Goal: Task Accomplishment & Management: Use online tool/utility

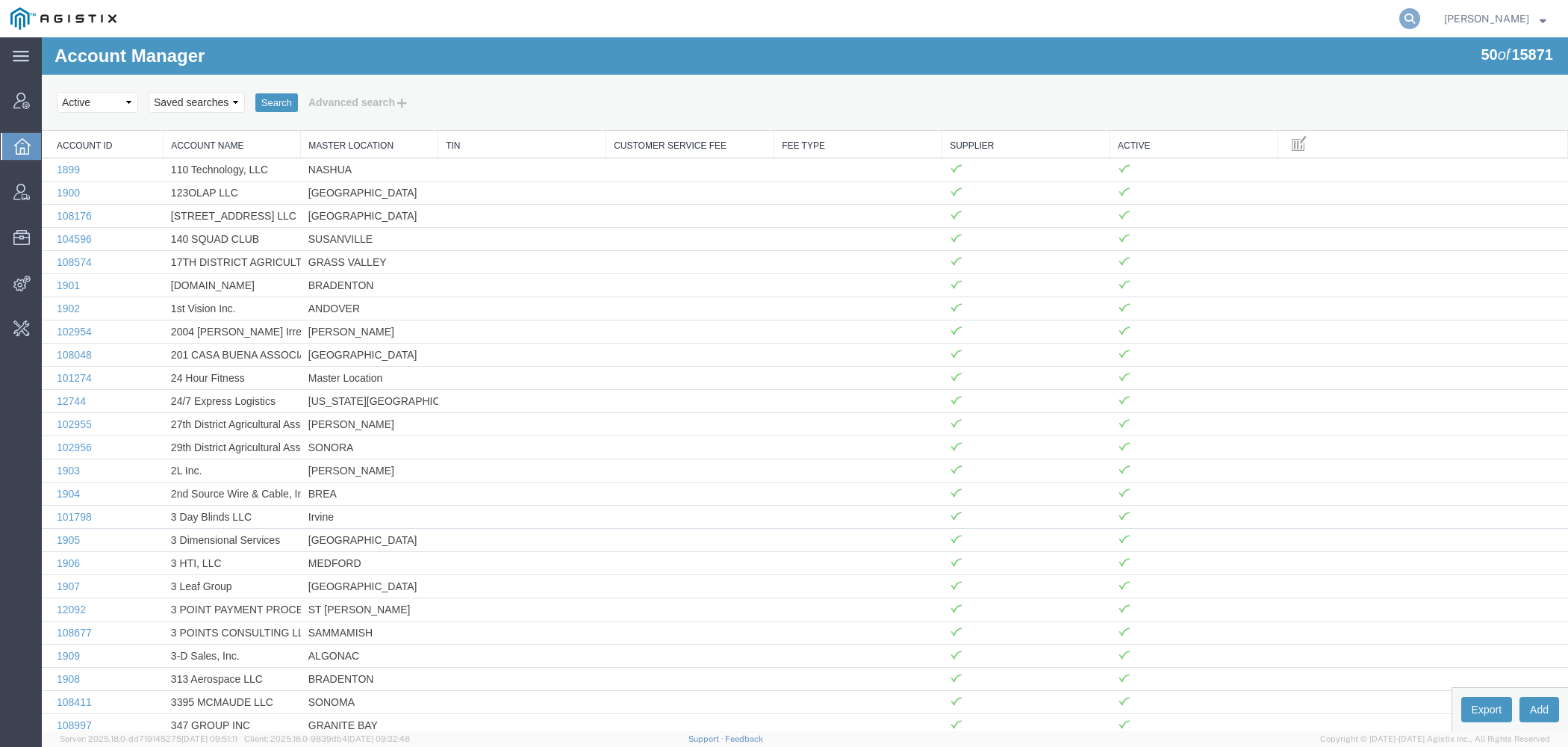
click at [1420, 16] on icon at bounding box center [1410, 19] width 21 height 21
paste input "n"
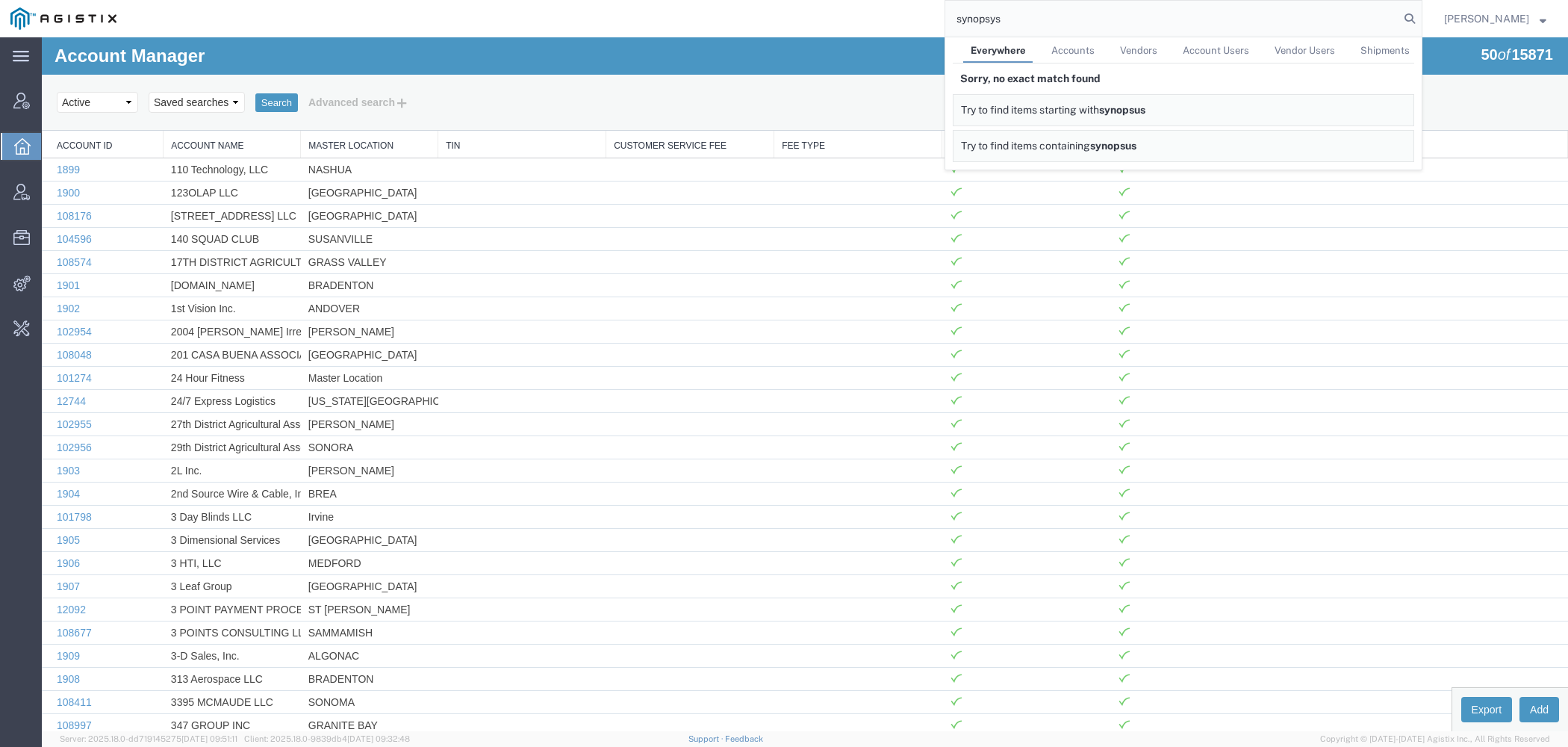
type input "synopsys"
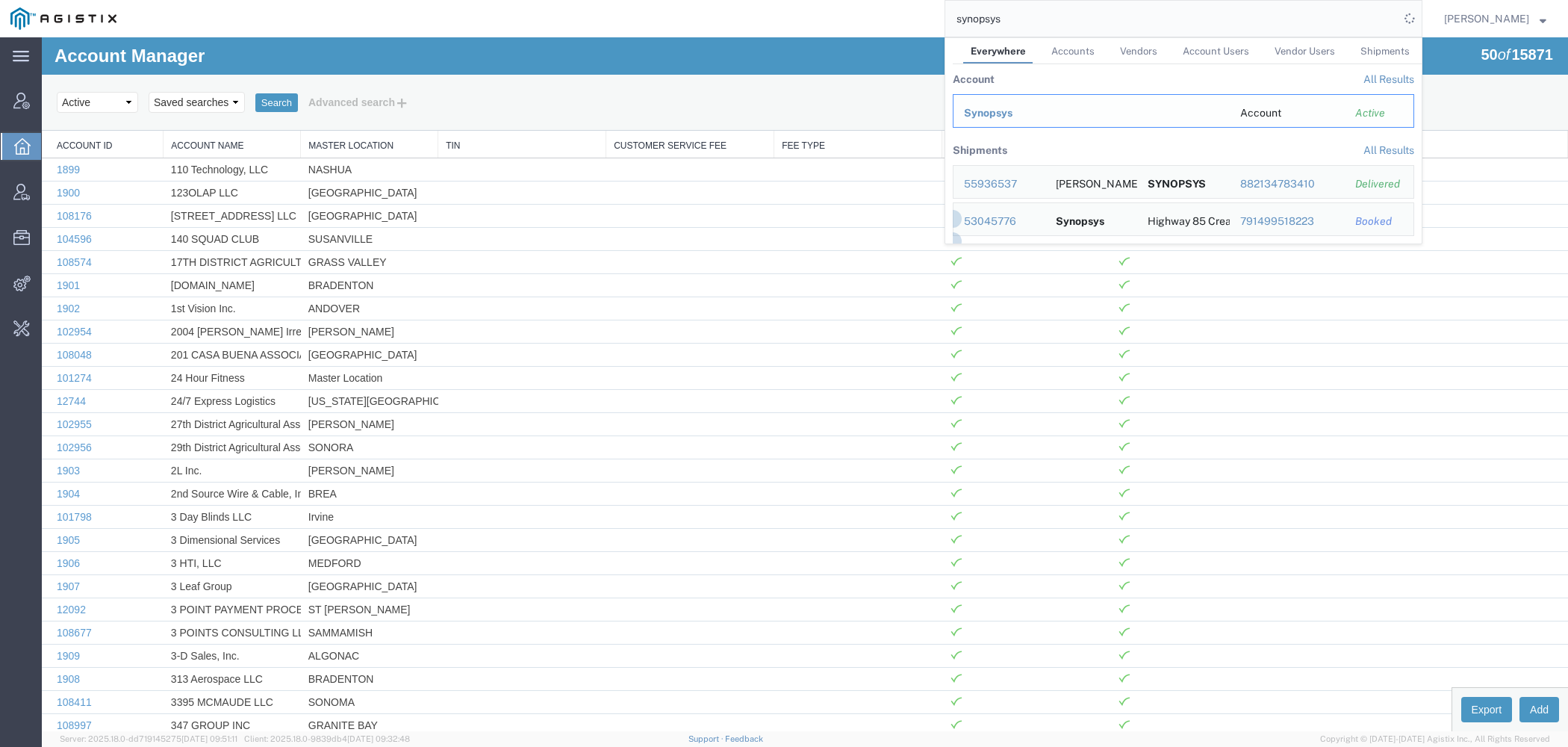
click at [1037, 109] on div "Synopsys" at bounding box center [1092, 113] width 256 height 15
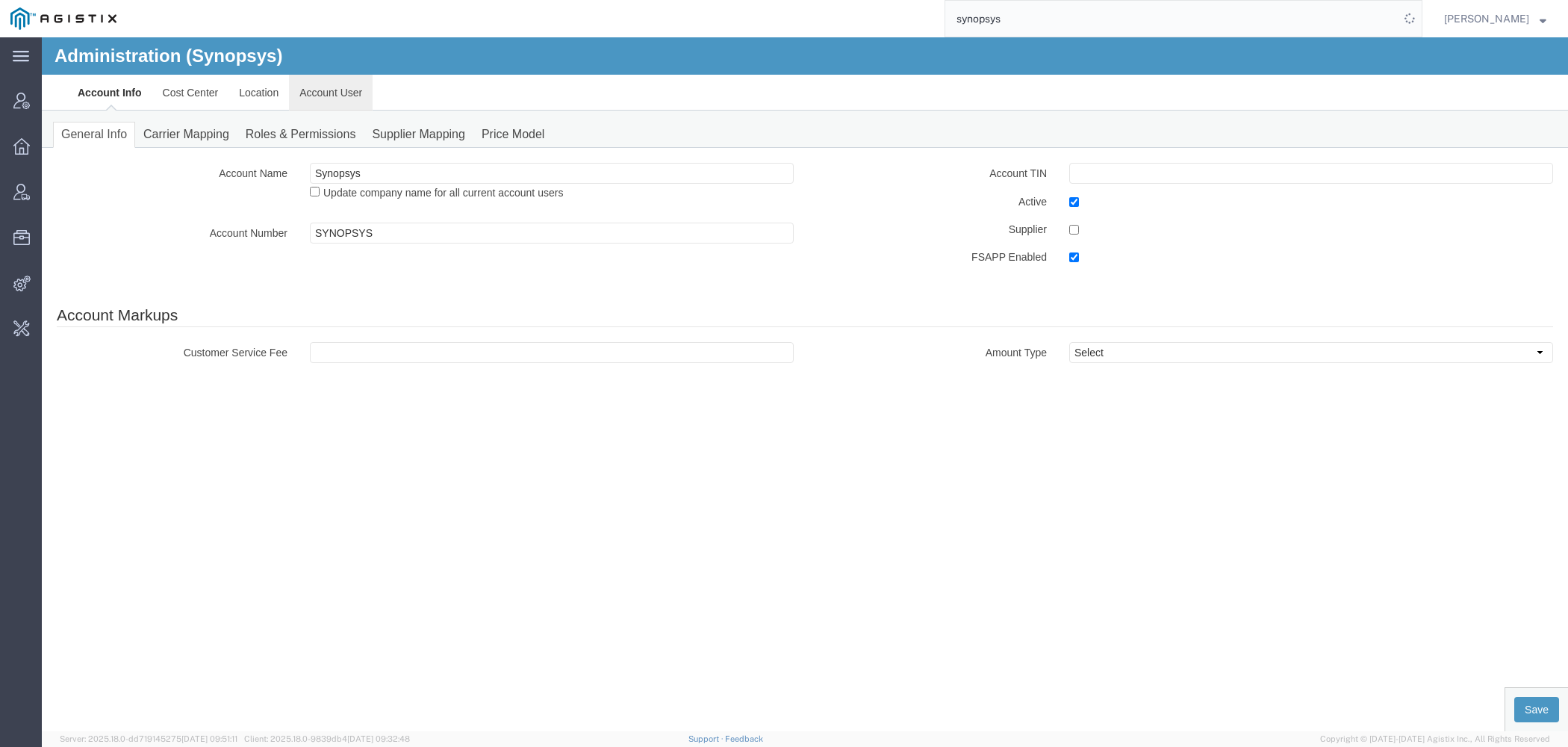
click at [343, 100] on link "Account User" at bounding box center [331, 93] width 84 height 36
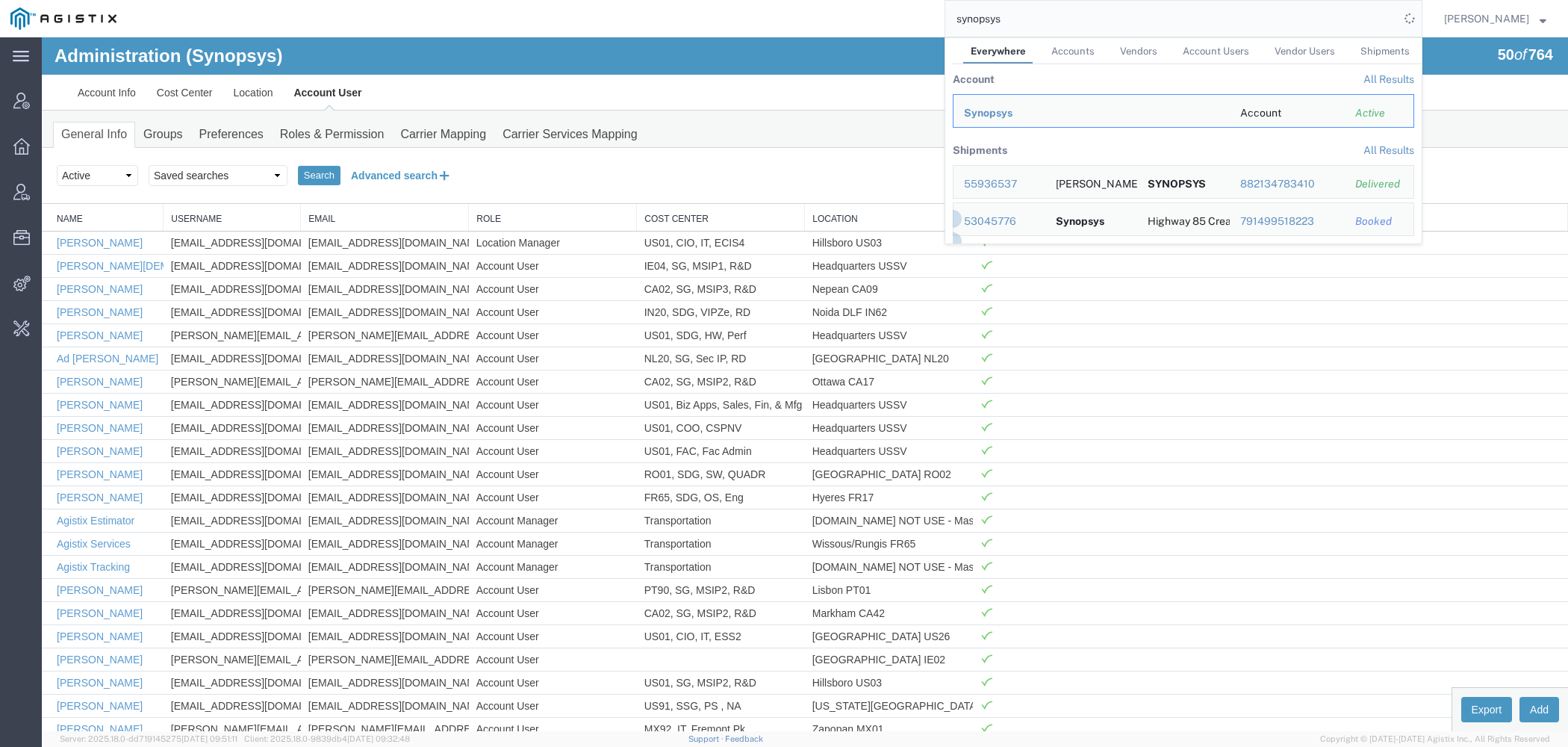
click at [387, 175] on button "Advanced search" at bounding box center [401, 176] width 122 height 26
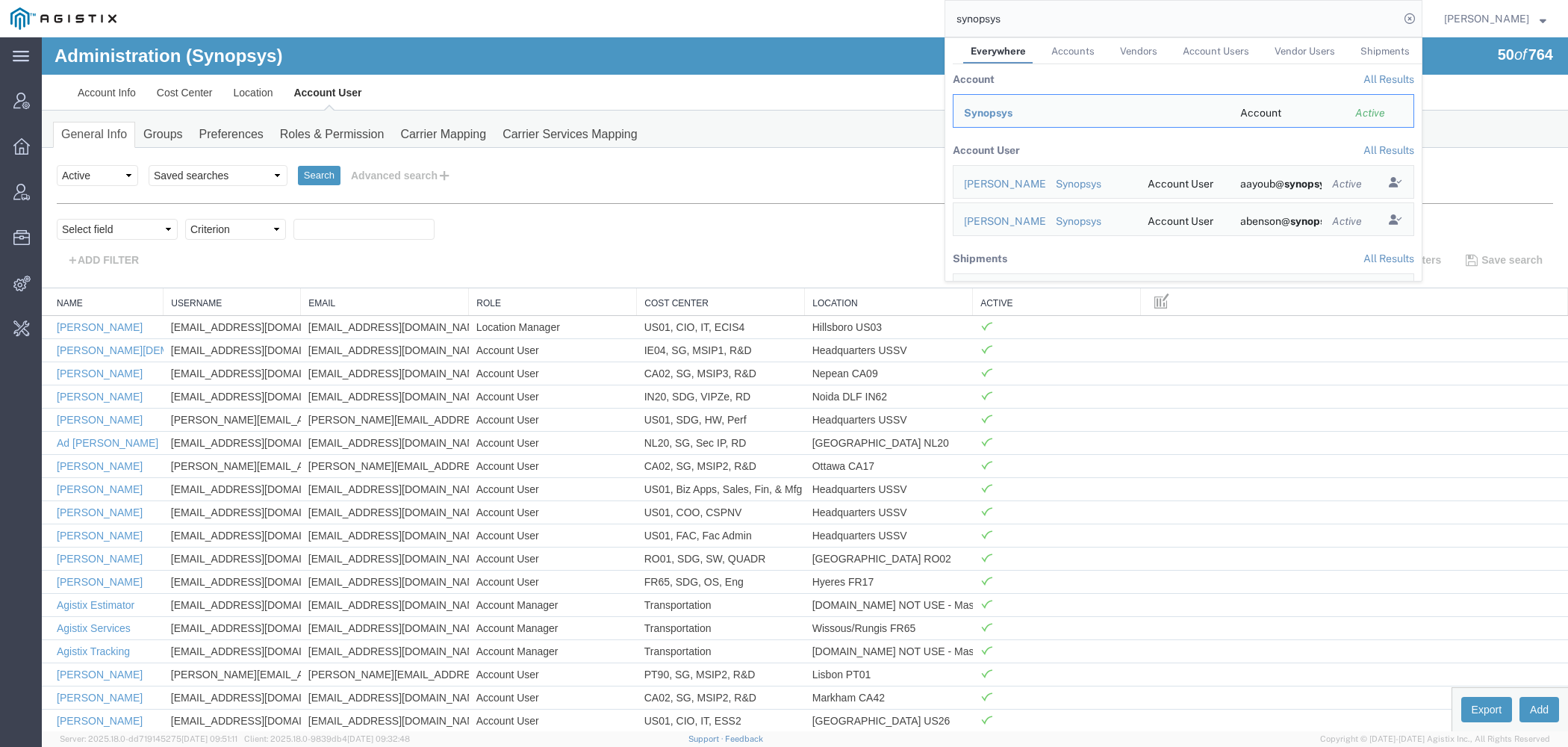
select select "personName"
click option "Name" at bounding box center [42, 38] width 0 height 0
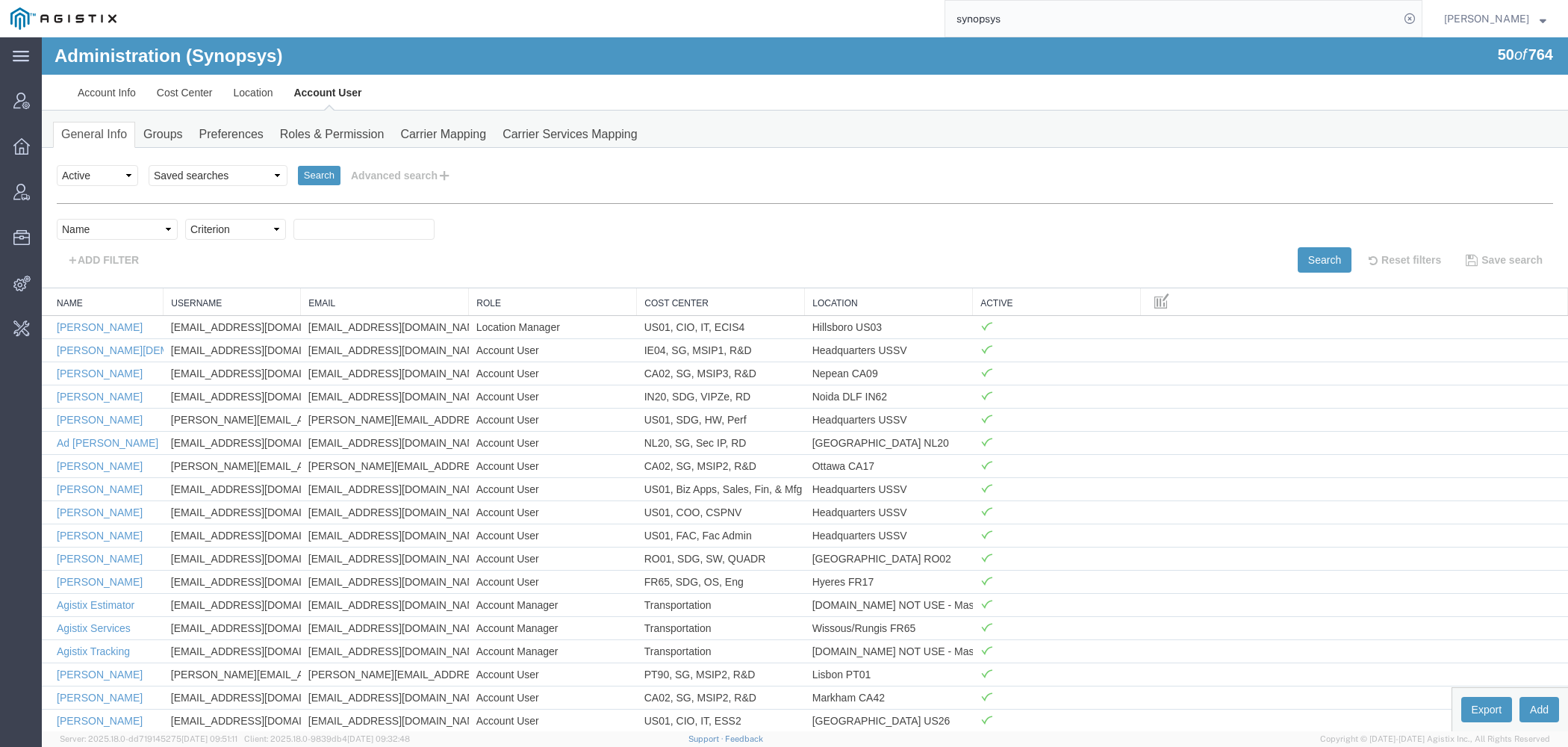
select select "contains"
click option "contains" at bounding box center [42, 38] width 0 height 0
paste input "n"
type input "sweeny"
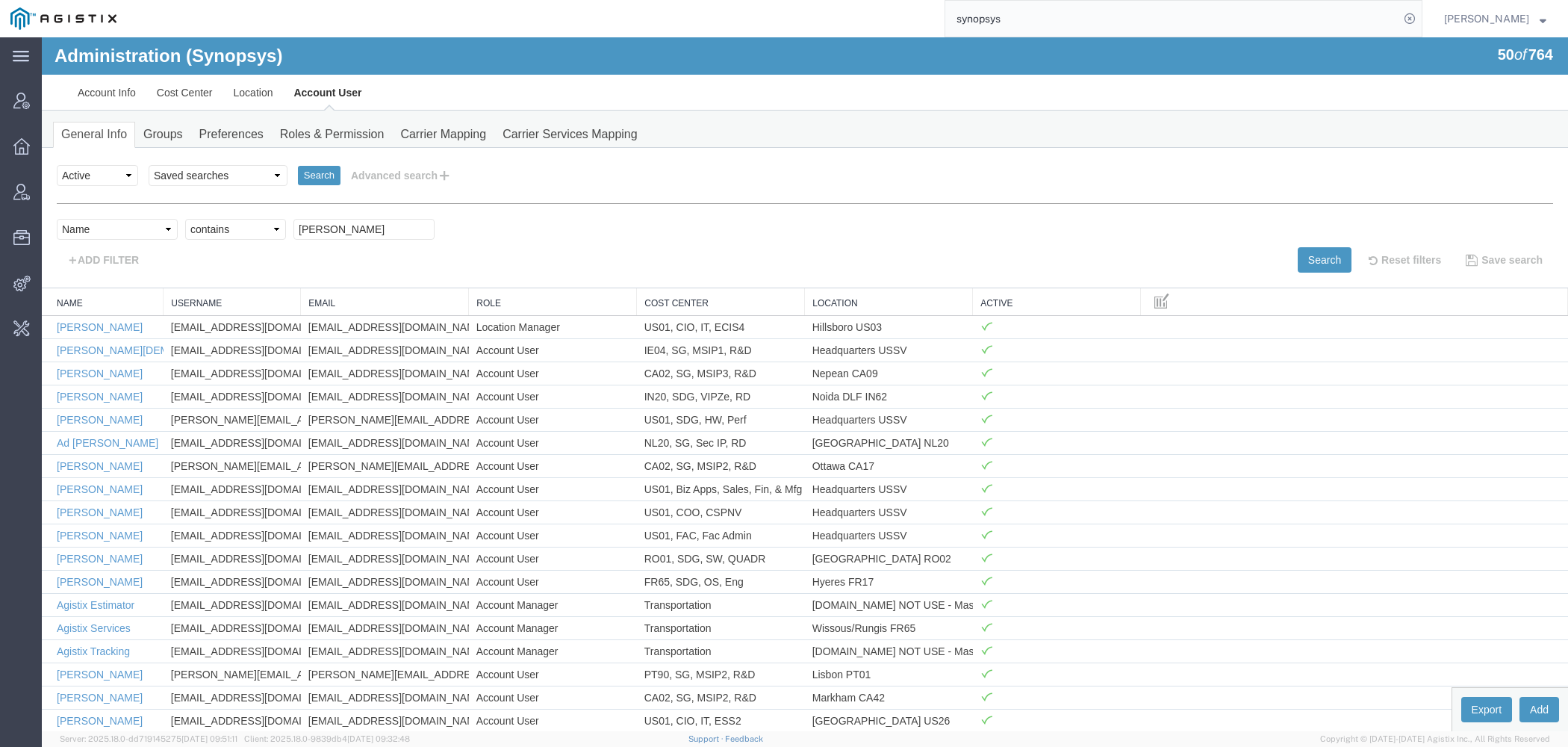
click at [1323, 273] on div "Search Select status Active All Inactive Saved searches Exclude Branch Manager …" at bounding box center [805, 218] width 1527 height 141
click at [1315, 259] on button "Search" at bounding box center [1324, 260] width 54 height 26
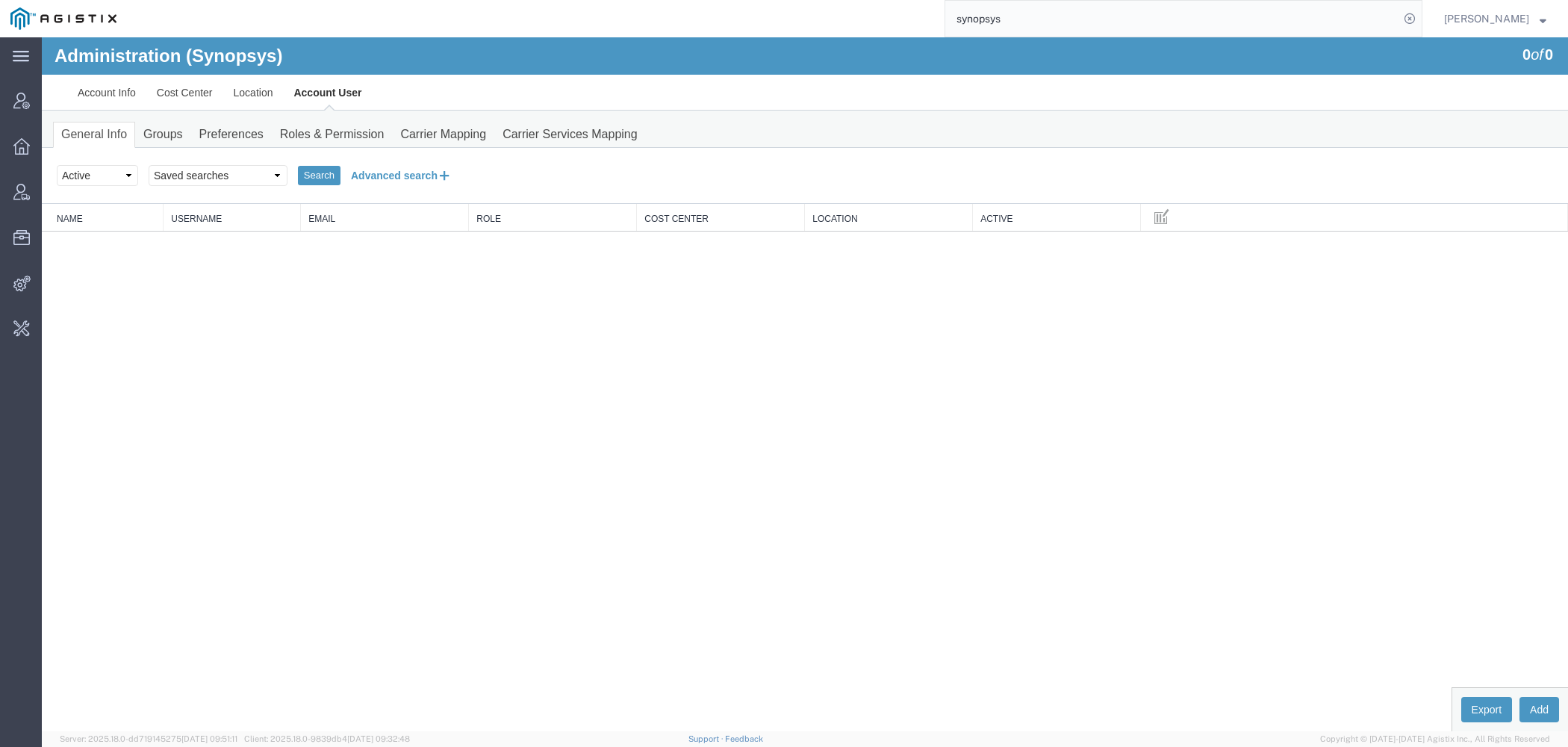
click at [431, 172] on button "Advanced search" at bounding box center [401, 176] width 122 height 26
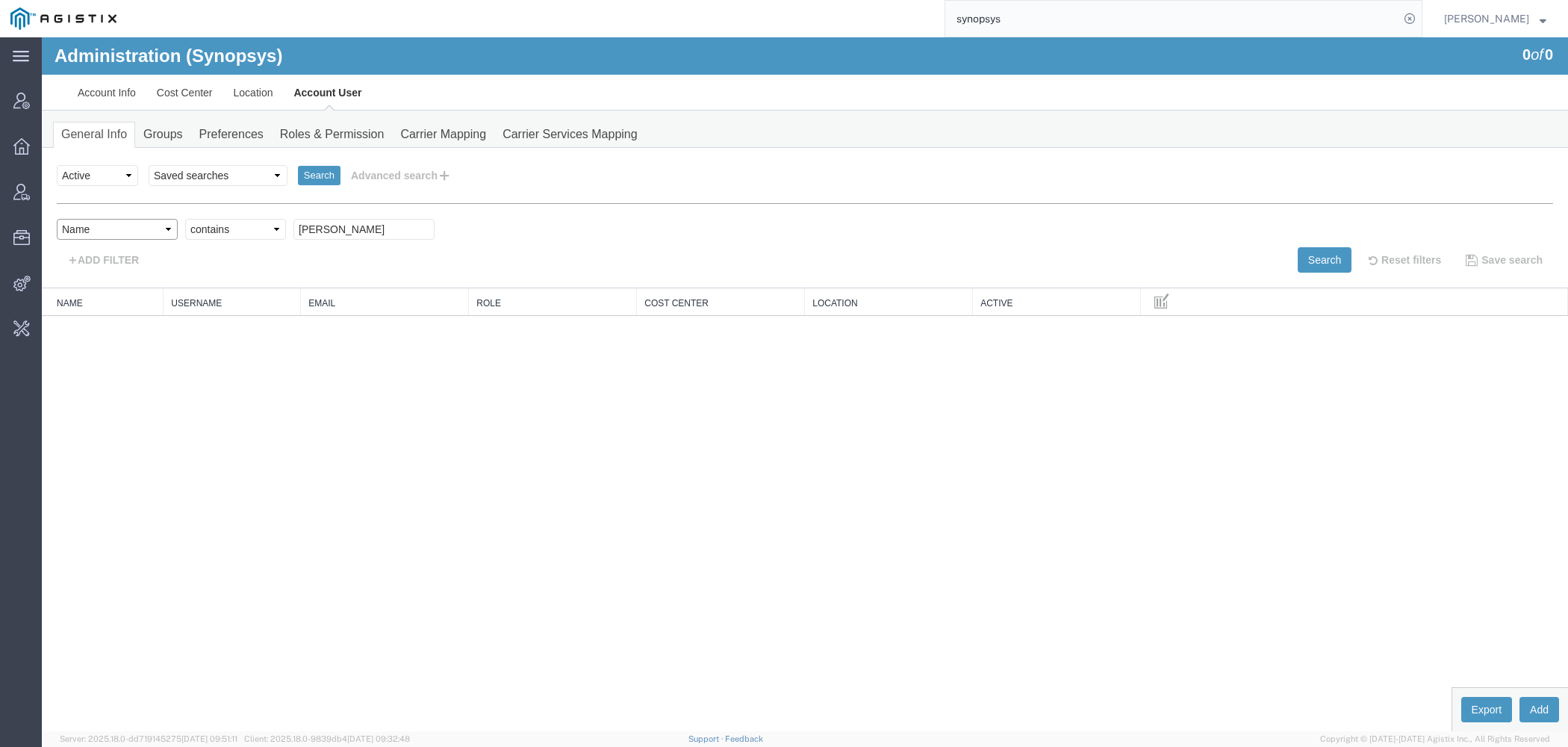
select select "email"
click option "Email" at bounding box center [42, 38] width 0 height 0
click at [351, 232] on input "text" at bounding box center [364, 229] width 142 height 21
paste input "sweeney@synopsys.com"
type input "sweeney@synopsys.com"
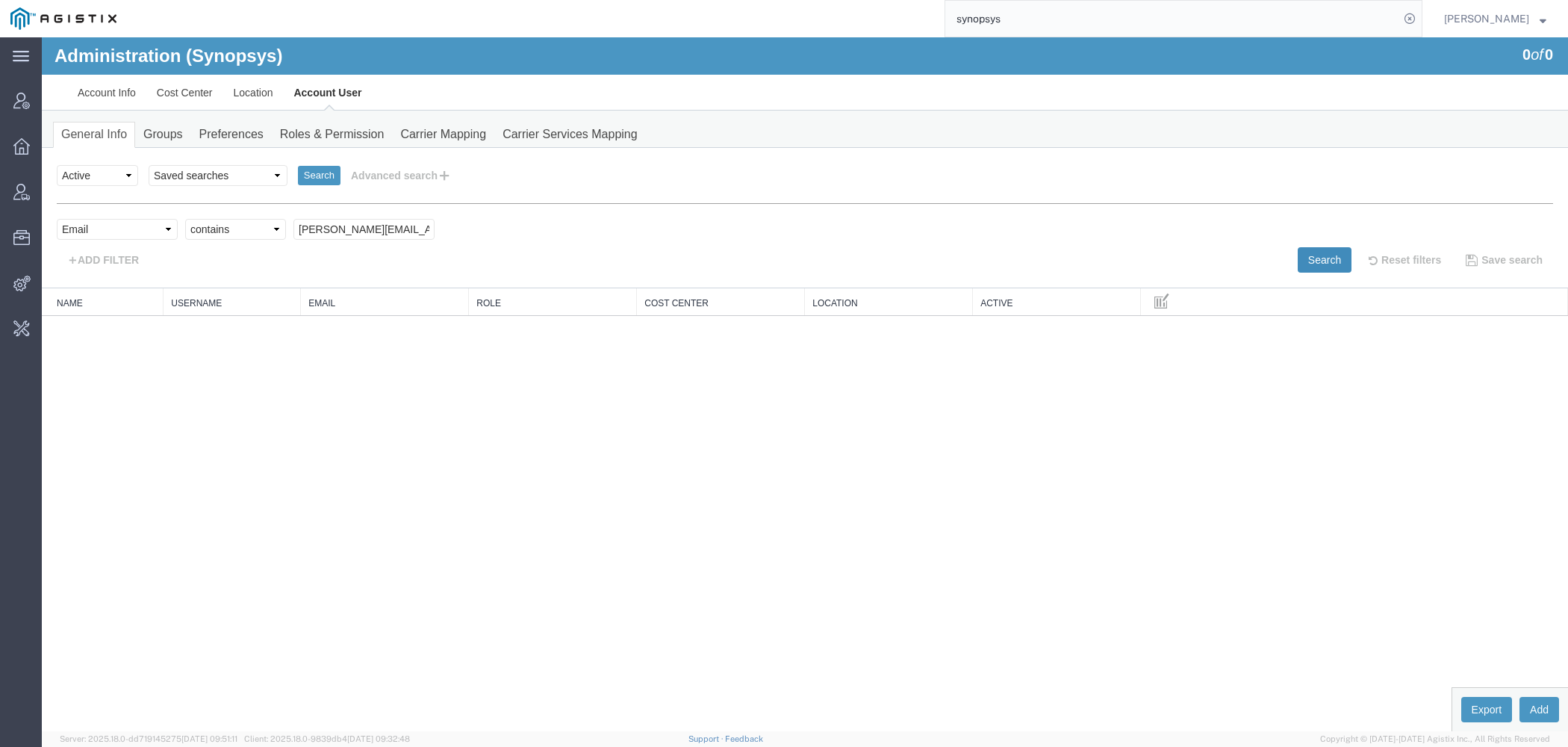
click at [1301, 256] on button "Search" at bounding box center [1324, 260] width 54 height 26
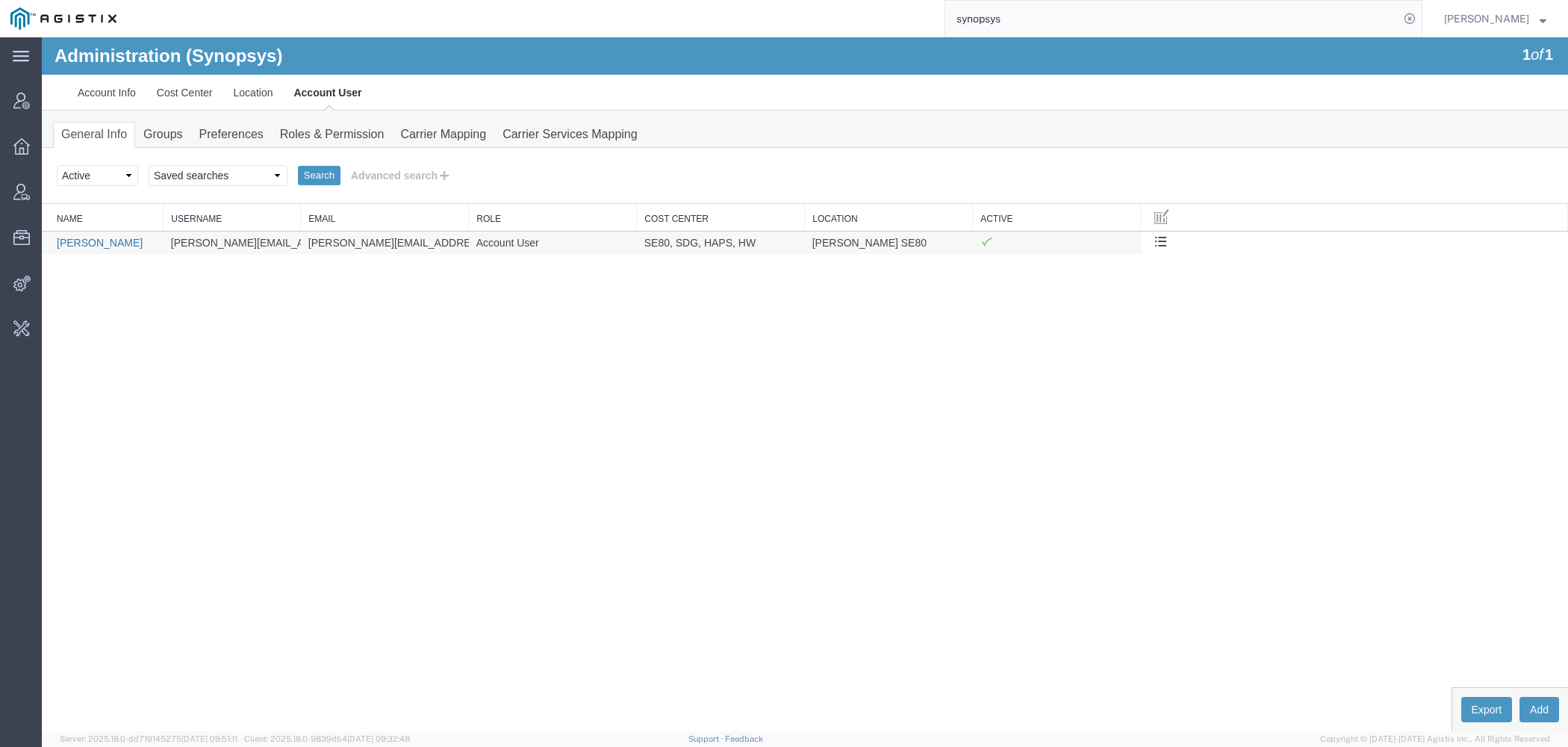
click at [118, 240] on link "Sweeney Trozell" at bounding box center [100, 243] width 86 height 12
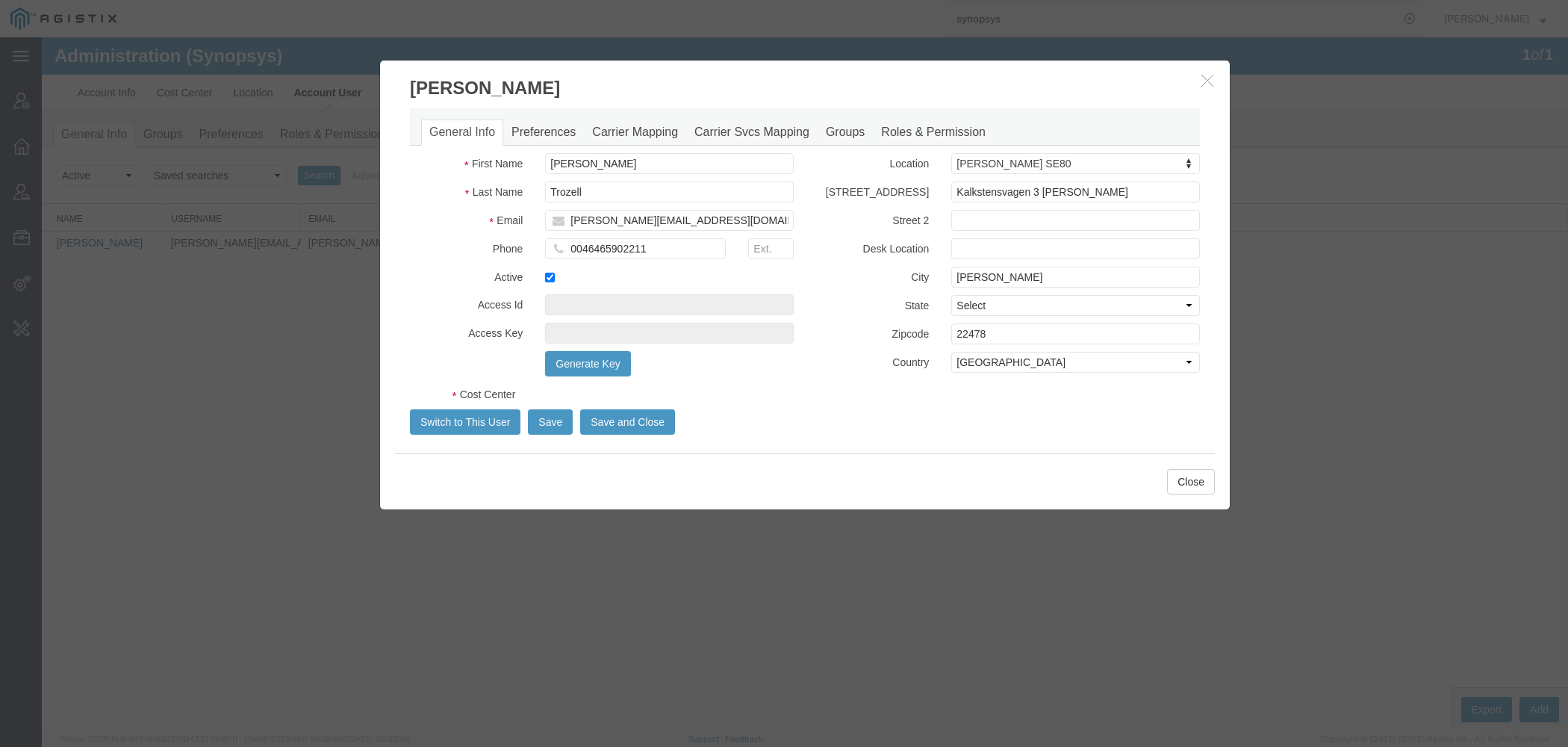
select select "COSTCENTER"
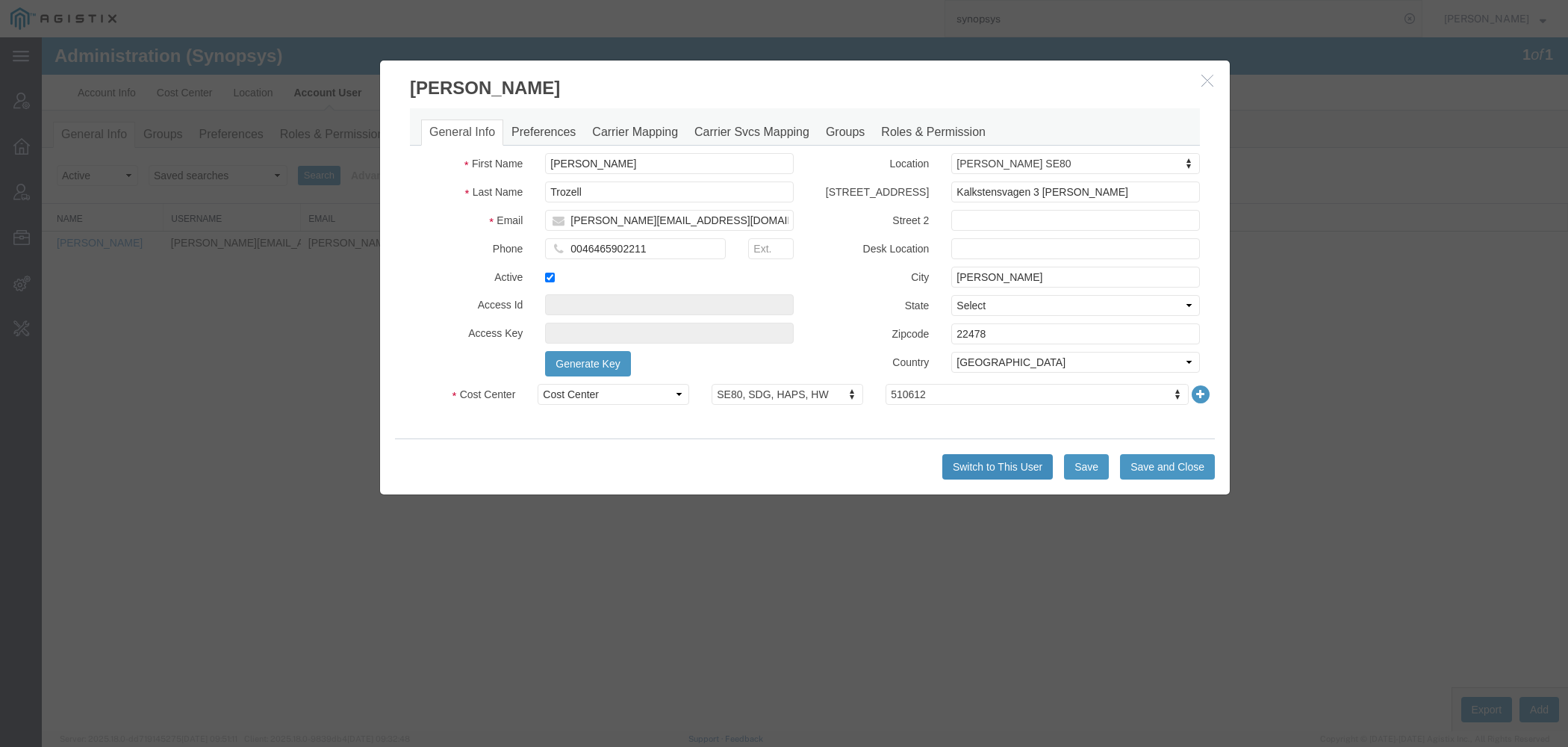
click at [1012, 465] on button "Switch to This User" at bounding box center [998, 467] width 111 height 26
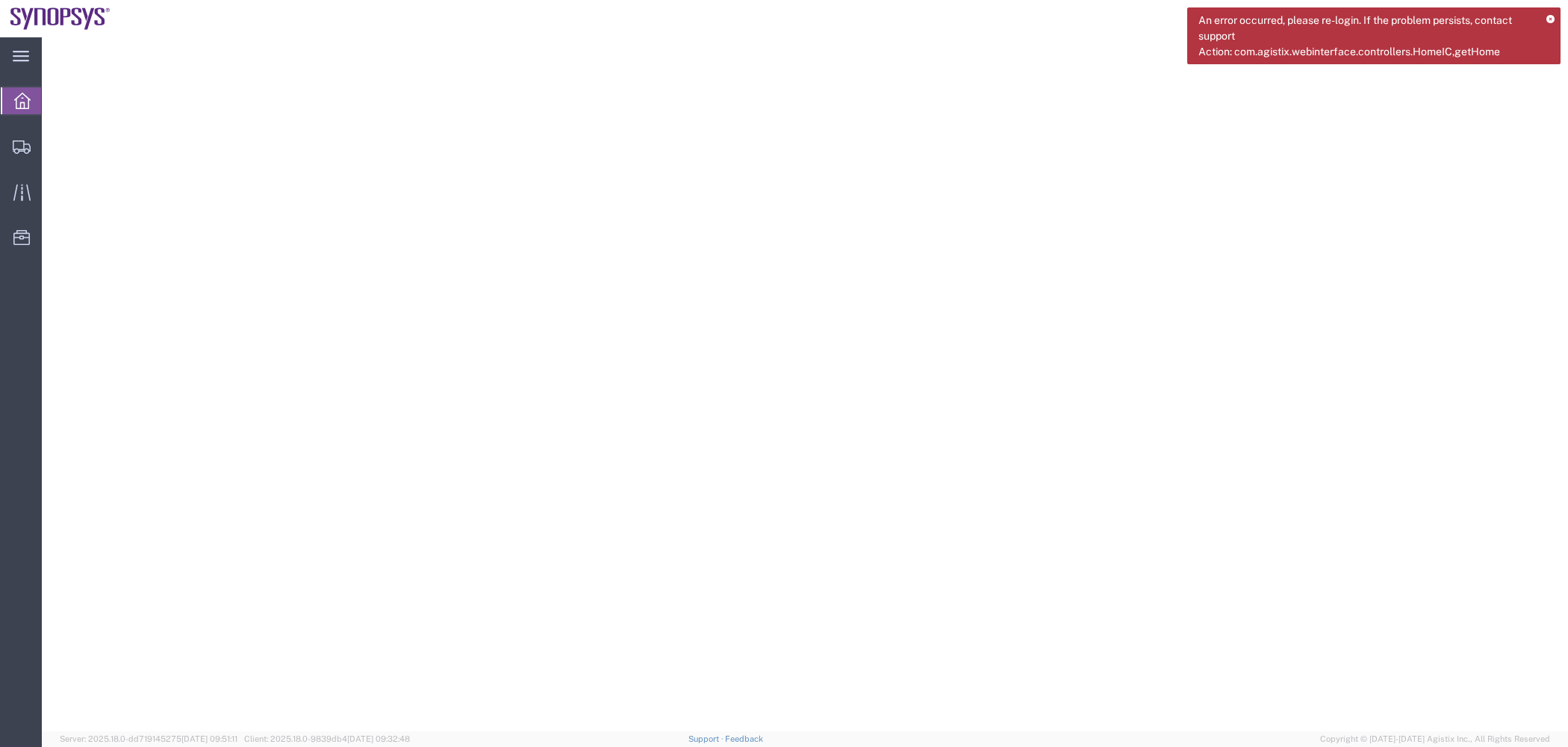
click at [1549, 18] on icon at bounding box center [1551, 20] width 9 height 9
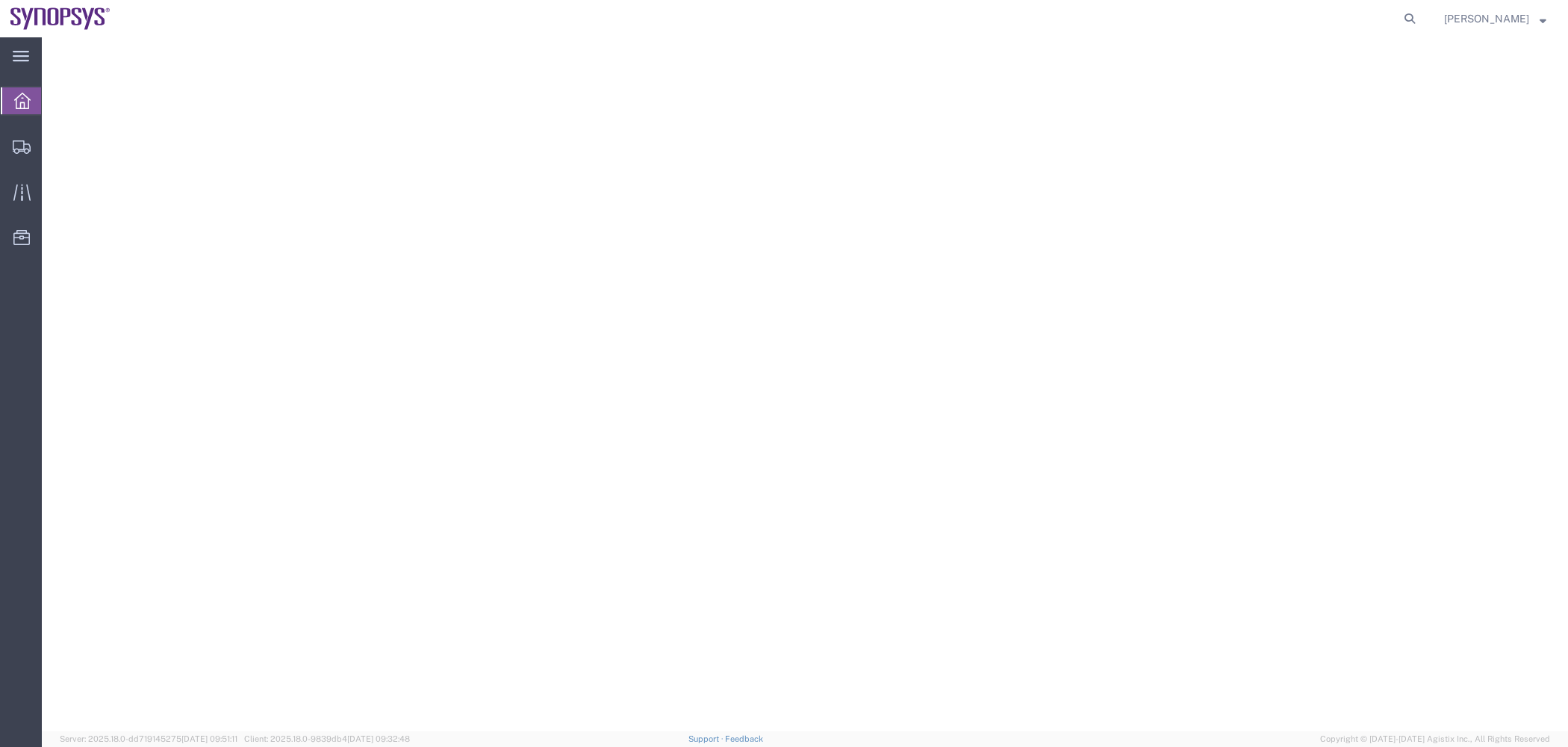
click at [1525, 18] on span "[PERSON_NAME]" at bounding box center [1487, 18] width 85 height 16
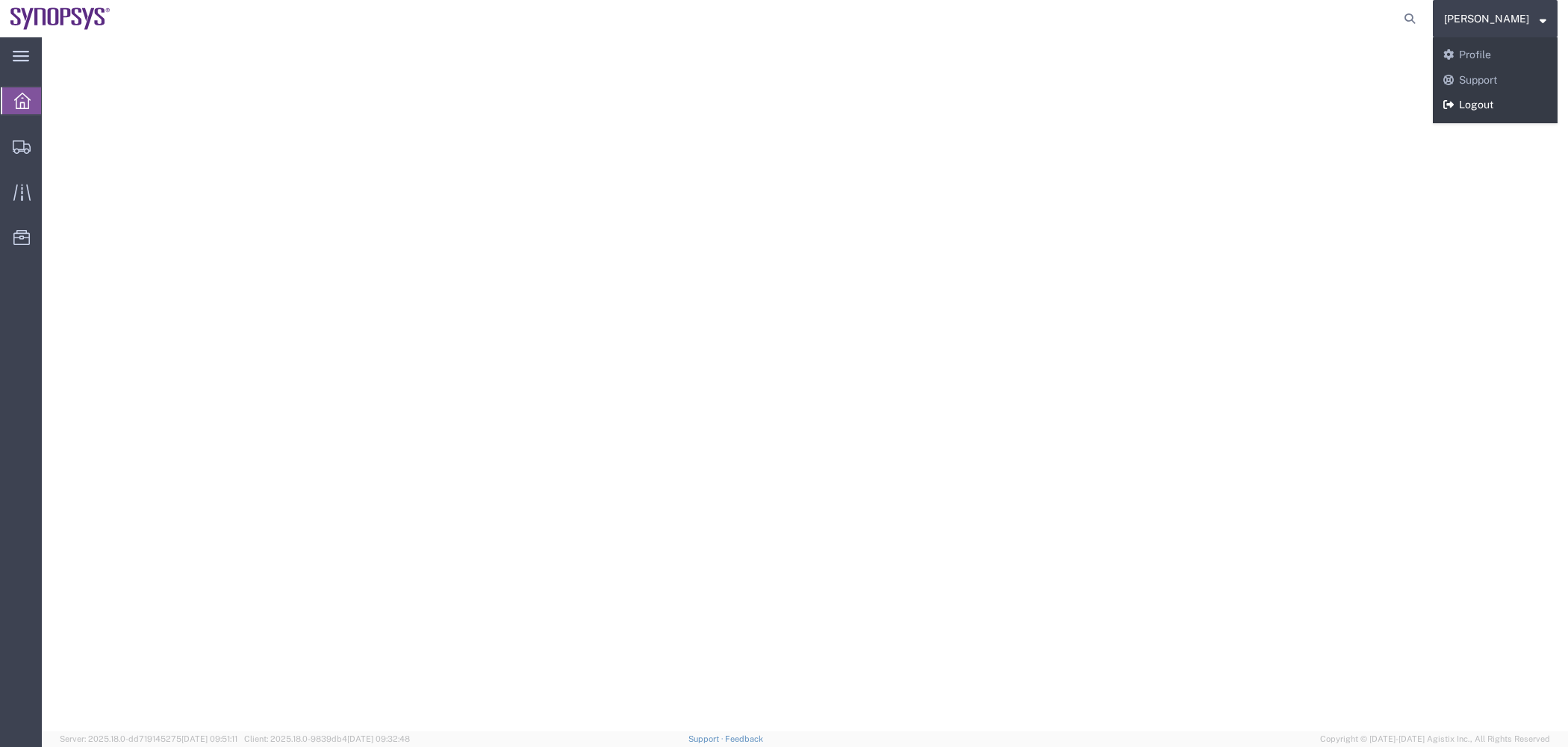
click at [1492, 106] on link "Logout" at bounding box center [1495, 105] width 124 height 26
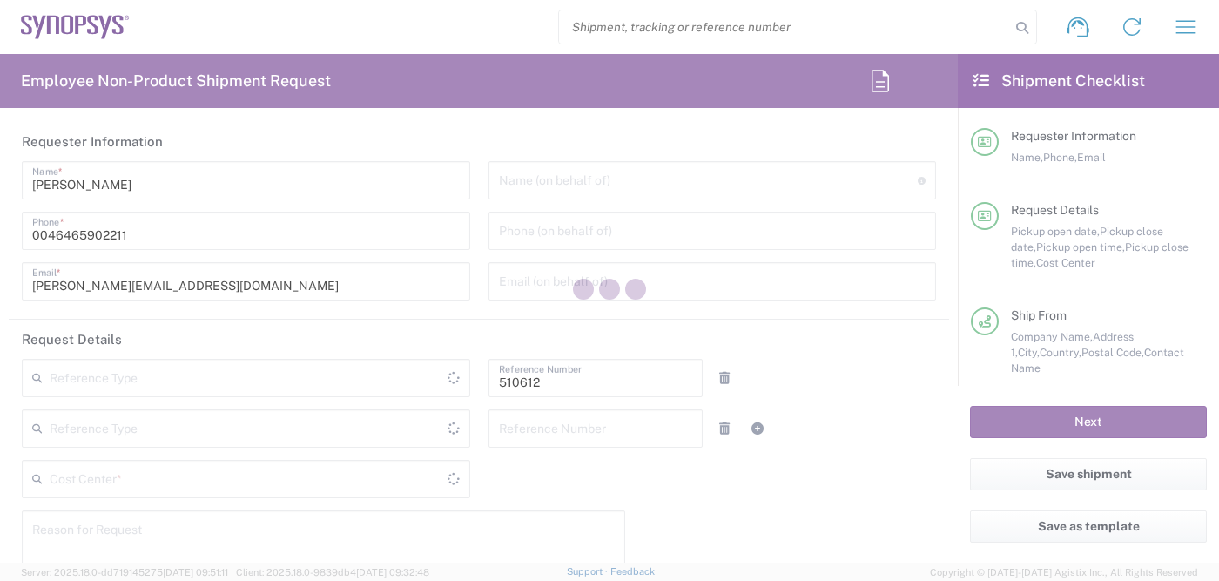
type input "Department"
type input "SE80, SDG, HAPS, HW 510612"
type input "[GEOGRAPHIC_DATA]"
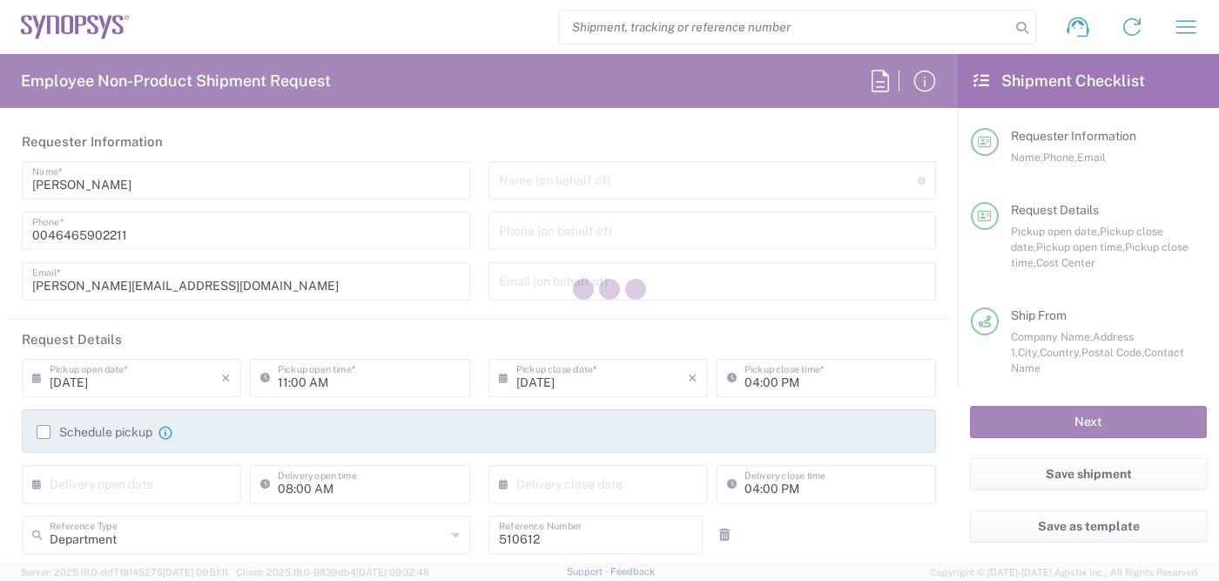
type input "Delivered at Place"
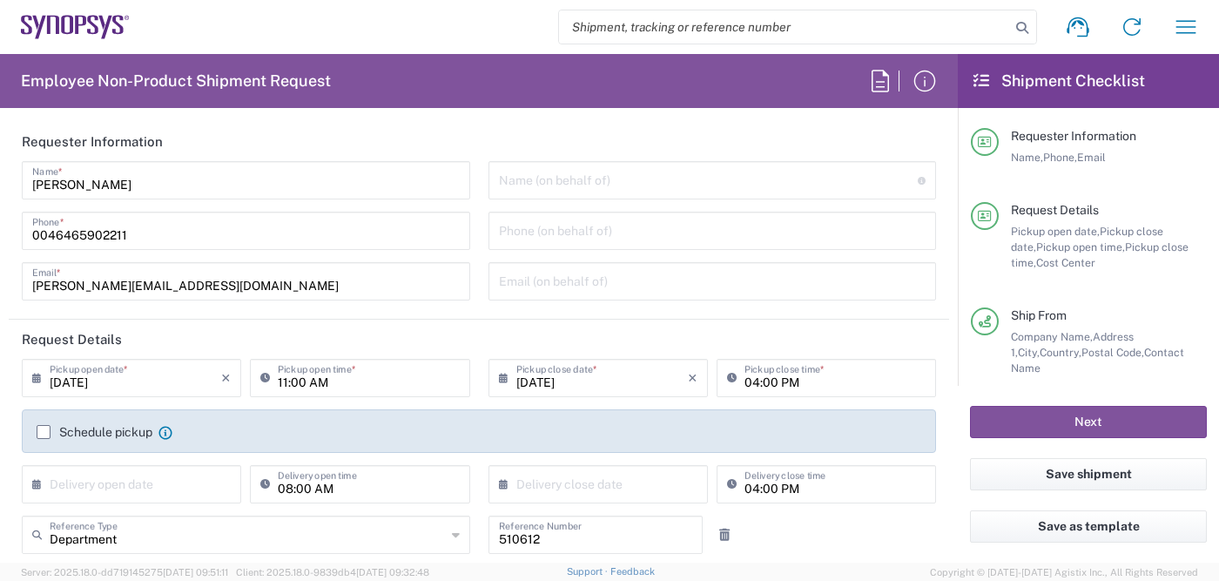
type input "Lund SE80"
click at [1193, 18] on icon "button" at bounding box center [1186, 27] width 28 height 28
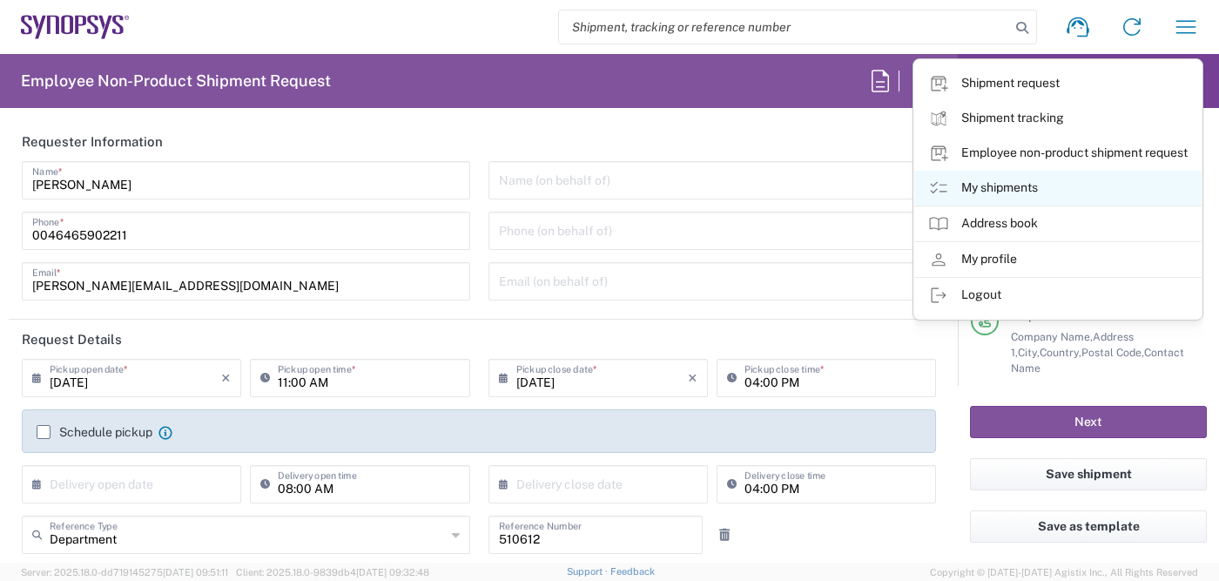
click at [989, 192] on link "My shipments" at bounding box center [1057, 188] width 287 height 35
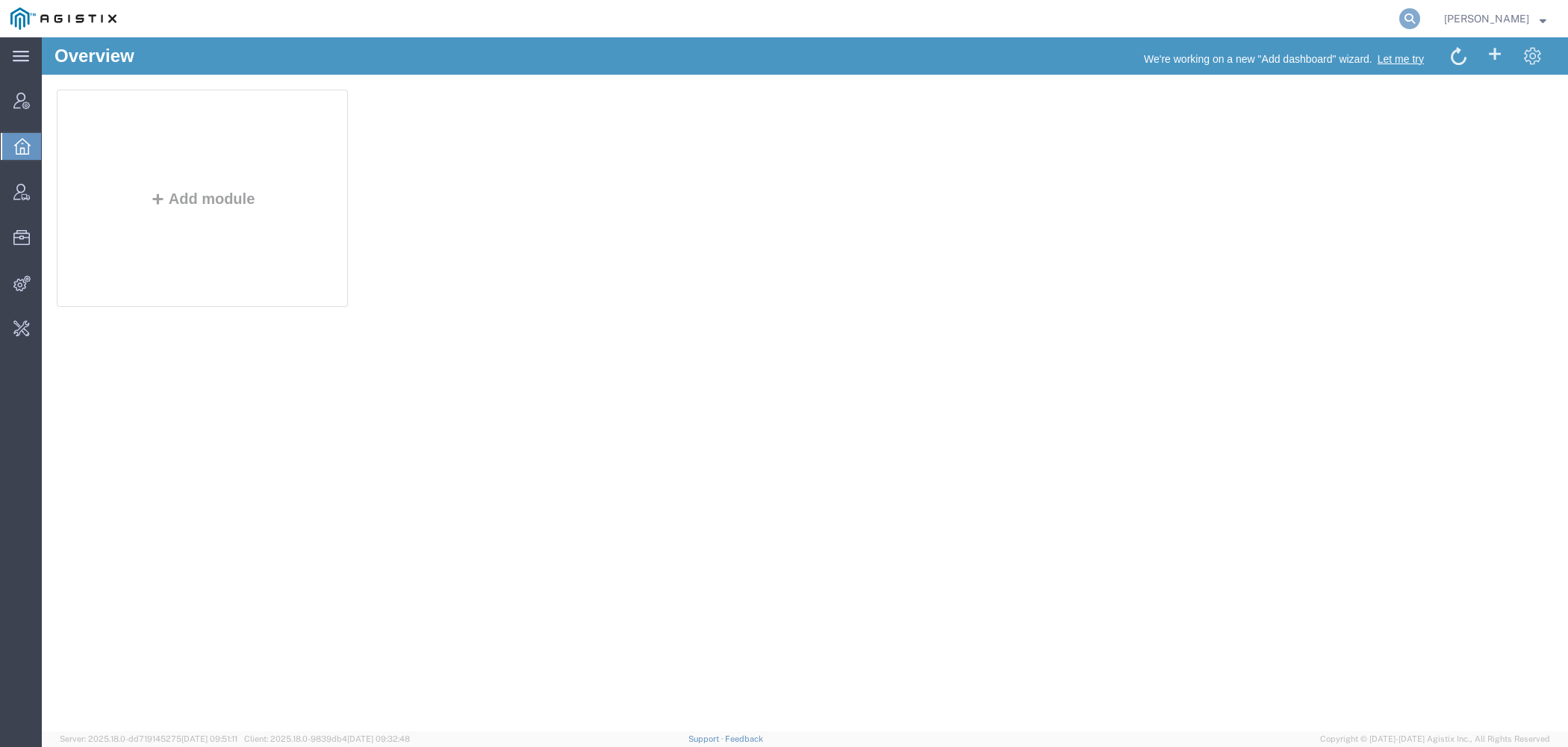
click at [1408, 16] on icon at bounding box center [1410, 19] width 21 height 21
paste input "n"
type input "synopsys"
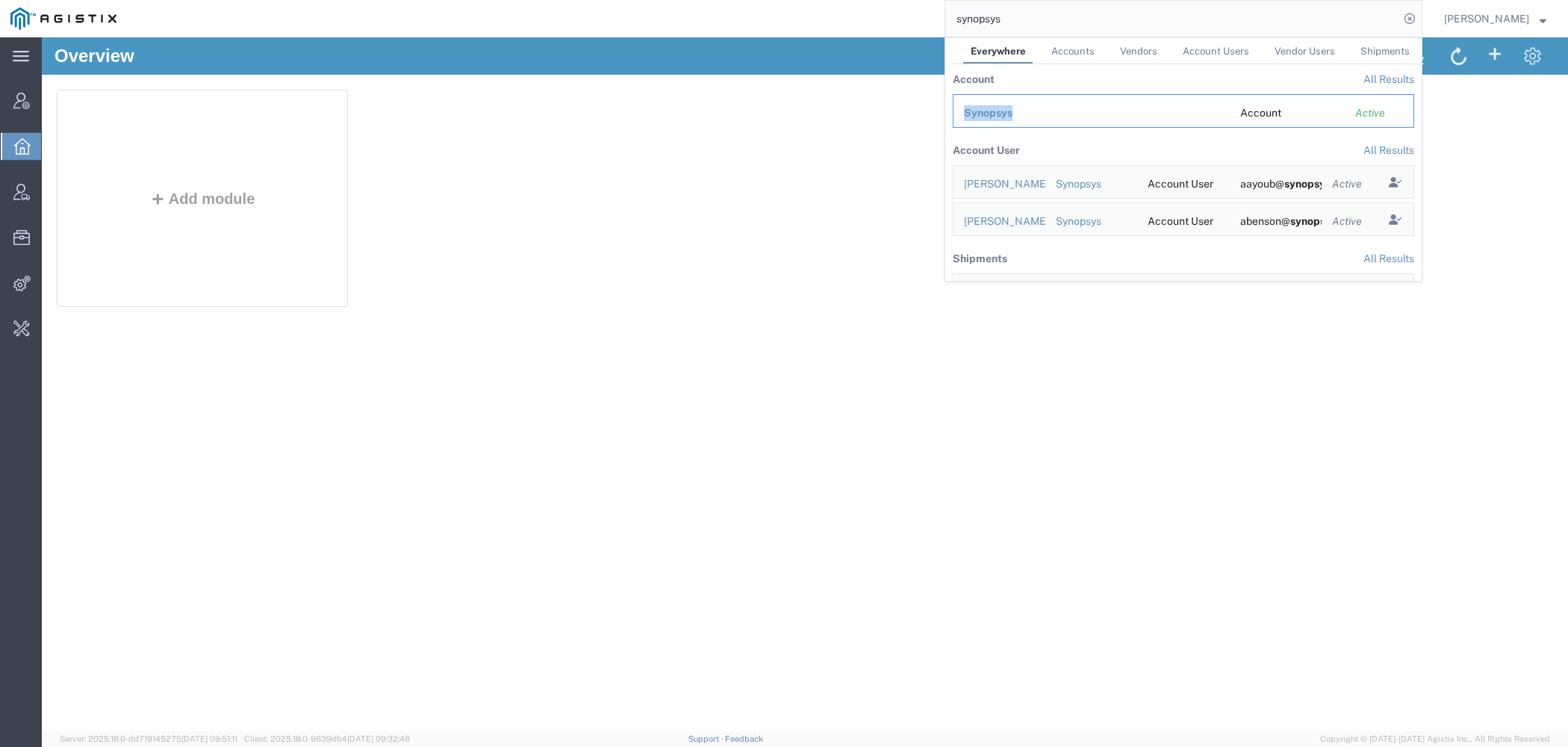
click at [1016, 105] on td "Synopsys" at bounding box center [1091, 111] width 277 height 33
click at [990, 109] on span "Synopsys" at bounding box center [988, 112] width 49 height 12
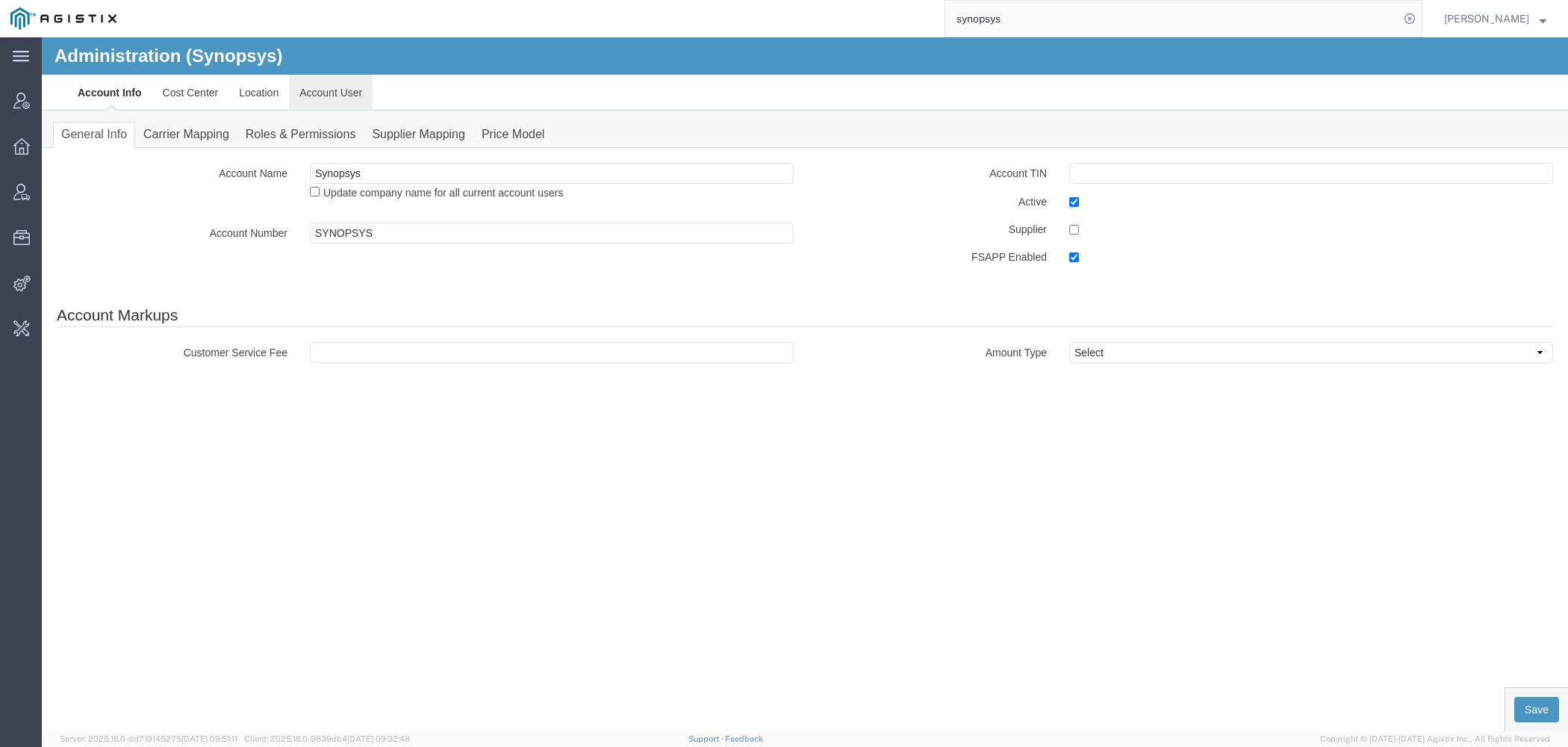
click at [318, 93] on link "Account User" at bounding box center [331, 93] width 84 height 36
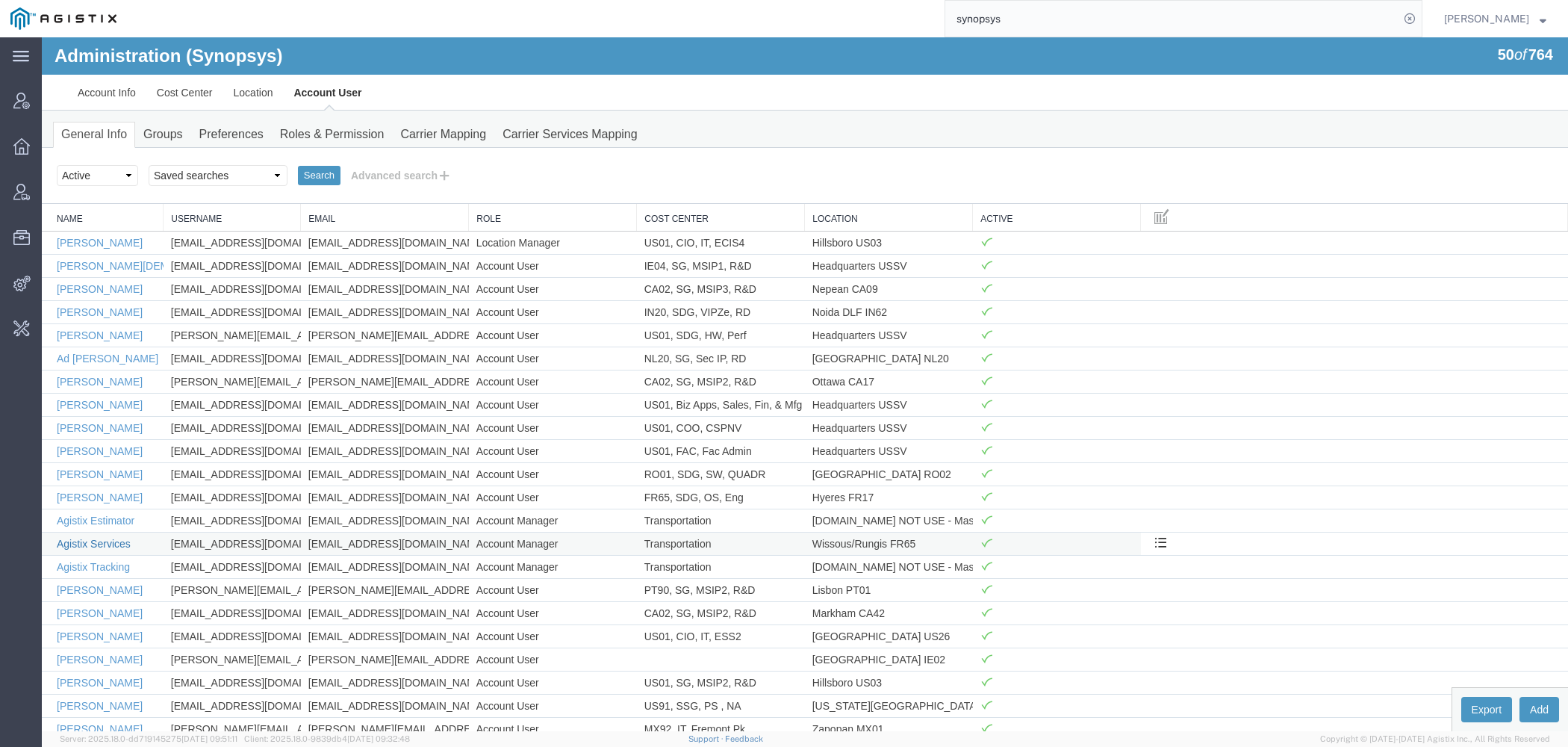
click at [101, 543] on link "Agistix Services" at bounding box center [93, 544] width 74 height 12
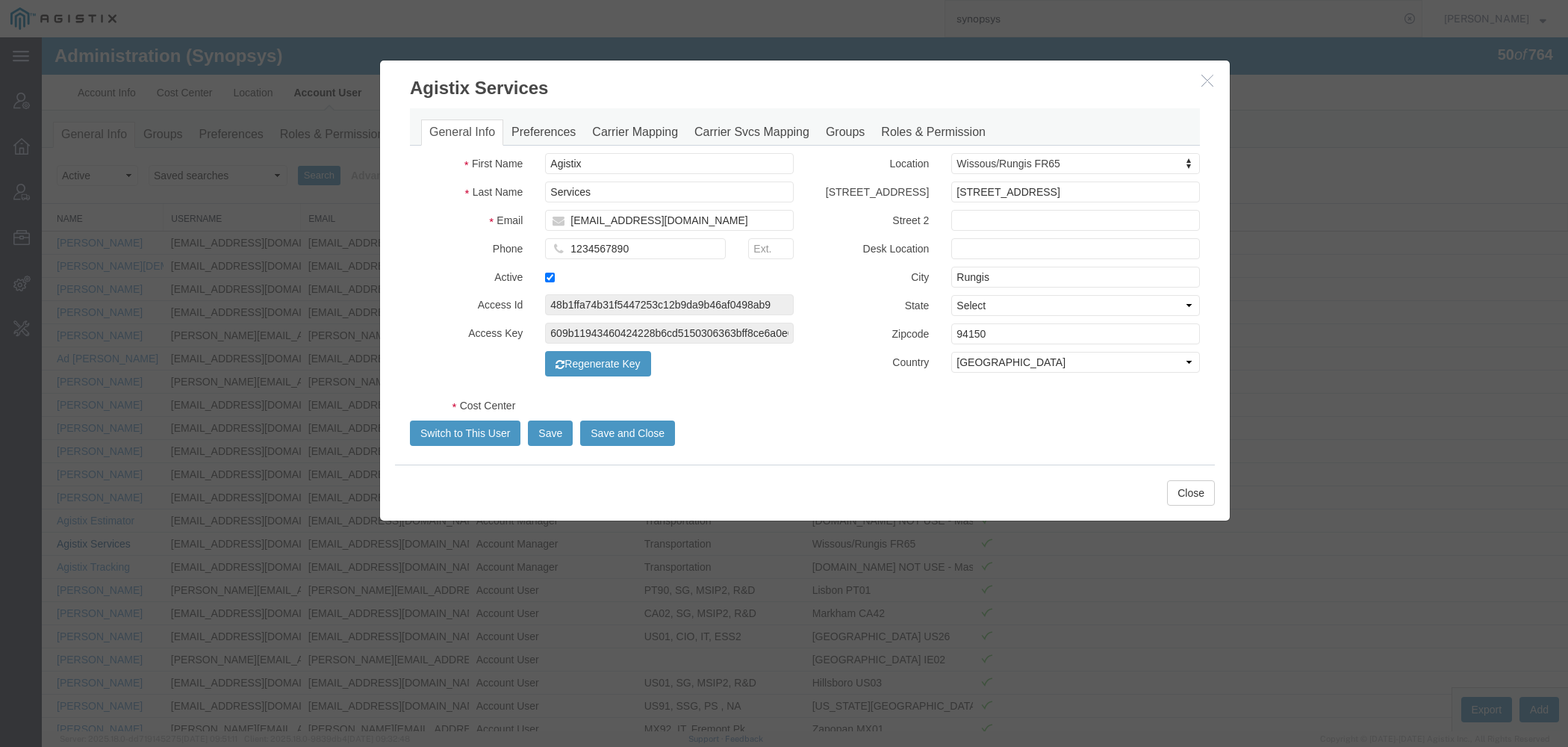
select select "COSTCENTER"
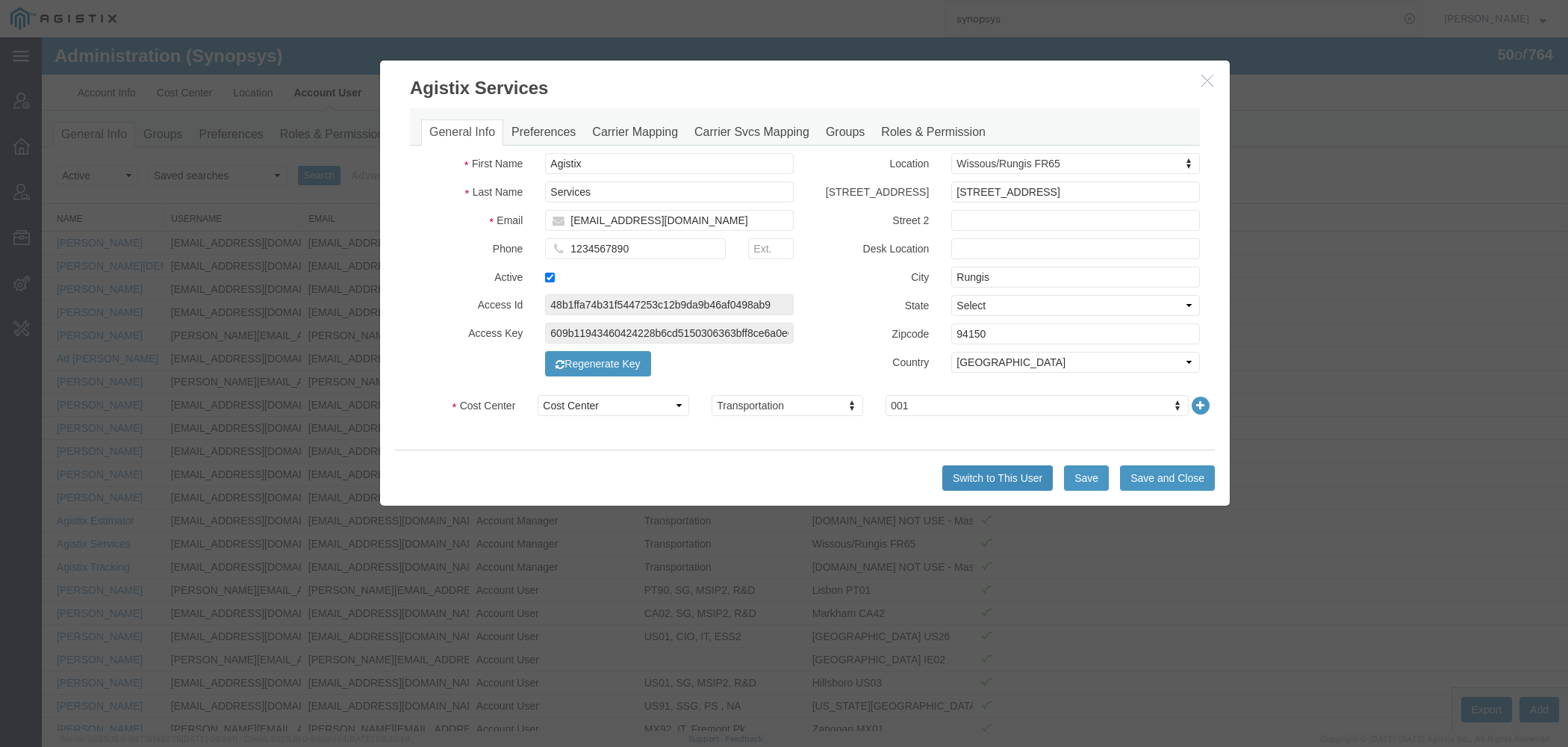
click at [965, 479] on button "Switch to This User" at bounding box center [998, 478] width 111 height 26
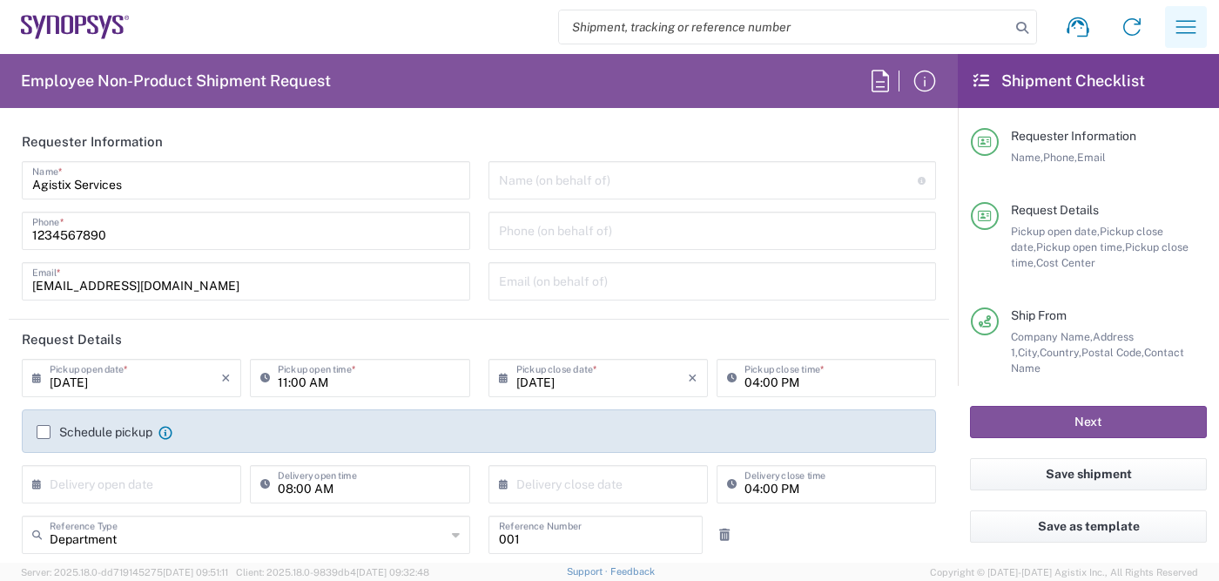
click at [1176, 24] on icon "button" at bounding box center [1186, 27] width 28 height 28
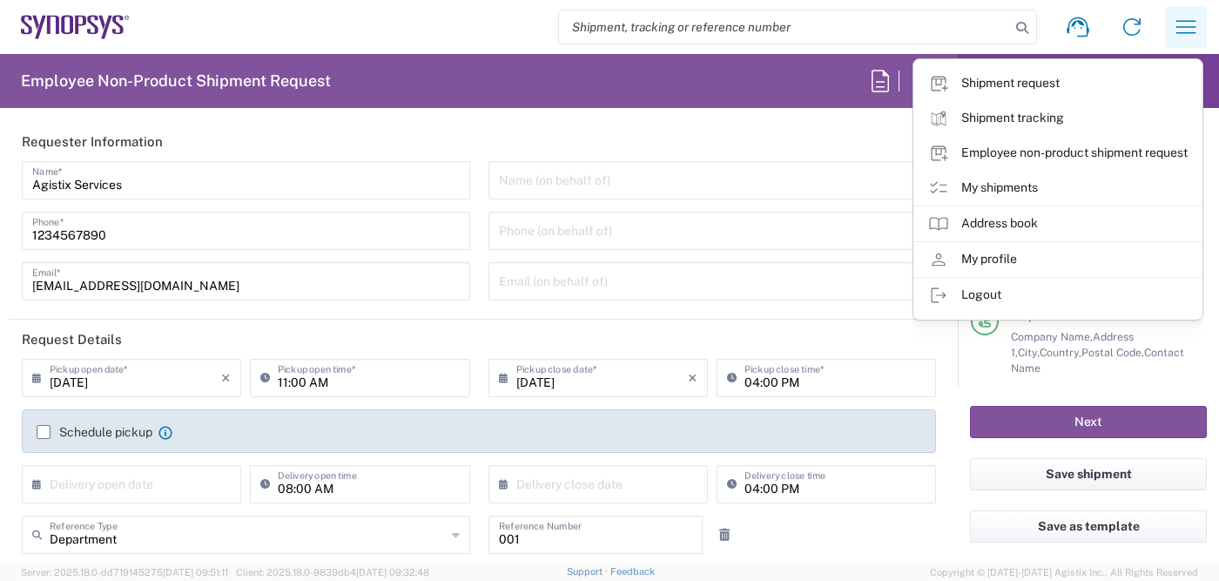
type input "Wissous/Rungis FR65"
click at [987, 198] on link "My shipments" at bounding box center [1057, 188] width 287 height 35
